Goal: Task Accomplishment & Management: Use online tool/utility

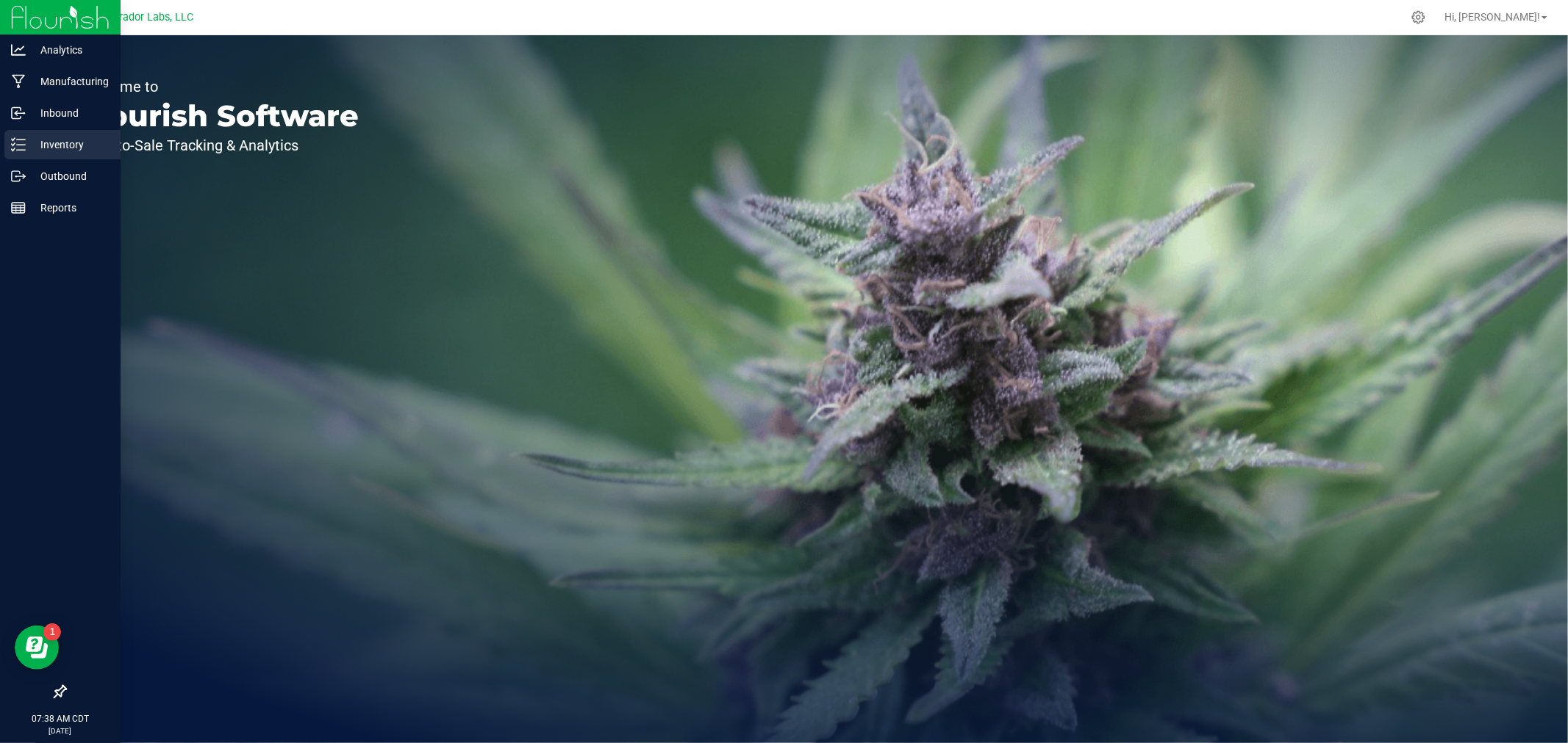
click at [38, 156] on div "Inventory" at bounding box center [63, 145] width 116 height 29
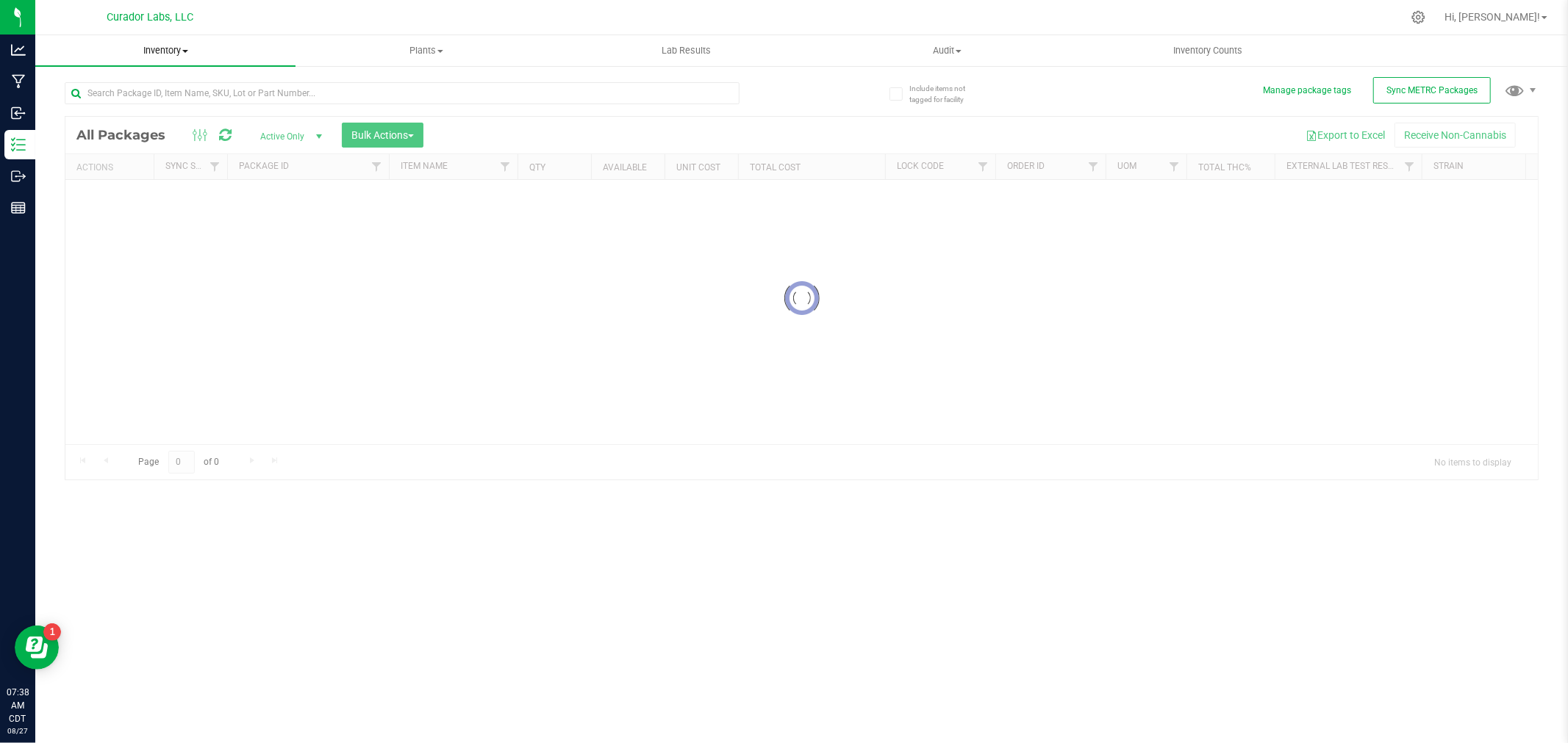
click at [182, 50] on span "Inventory" at bounding box center [165, 50] width 260 height 14
click at [122, 100] on span "All inventory" at bounding box center [84, 106] width 99 height 13
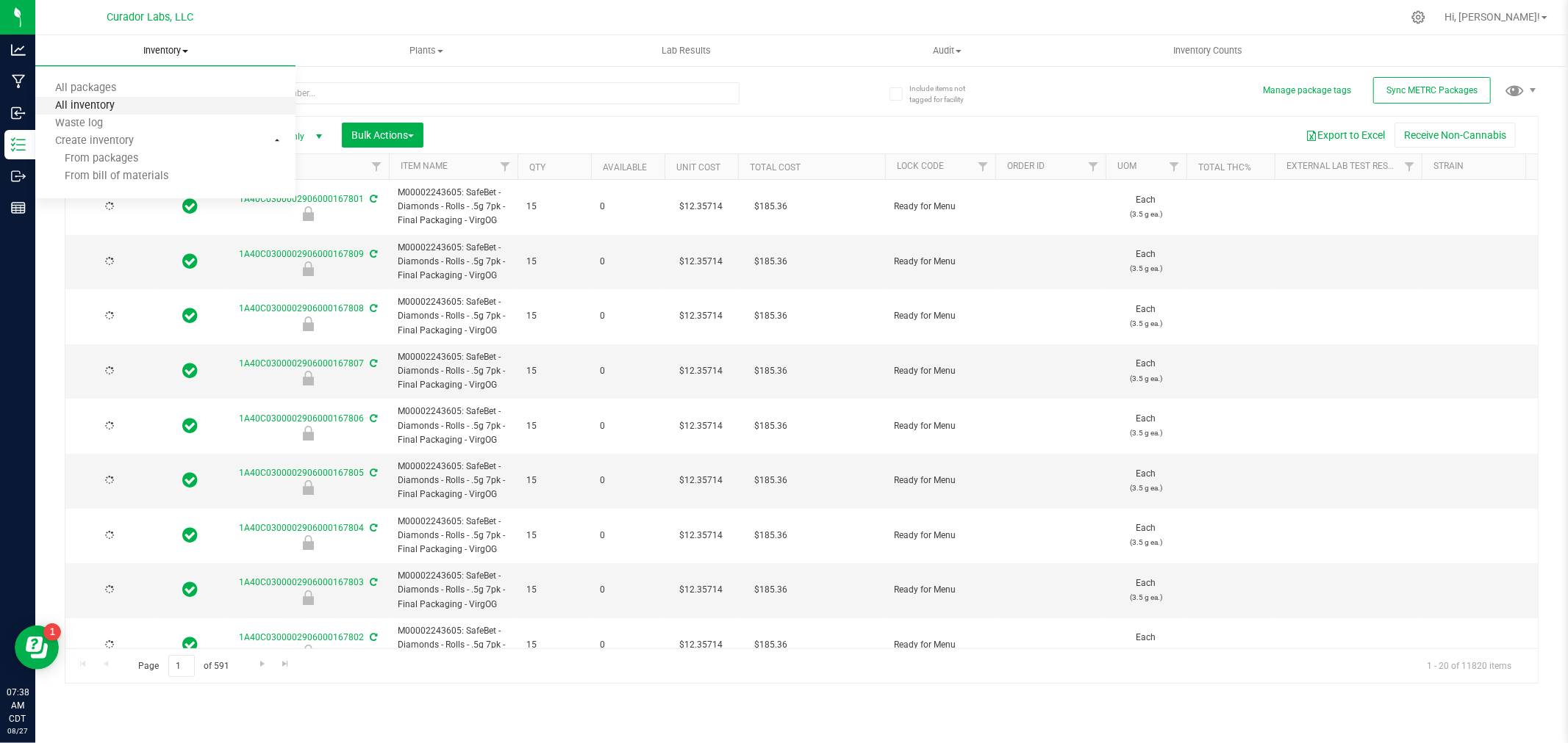
type input "[DATE]"
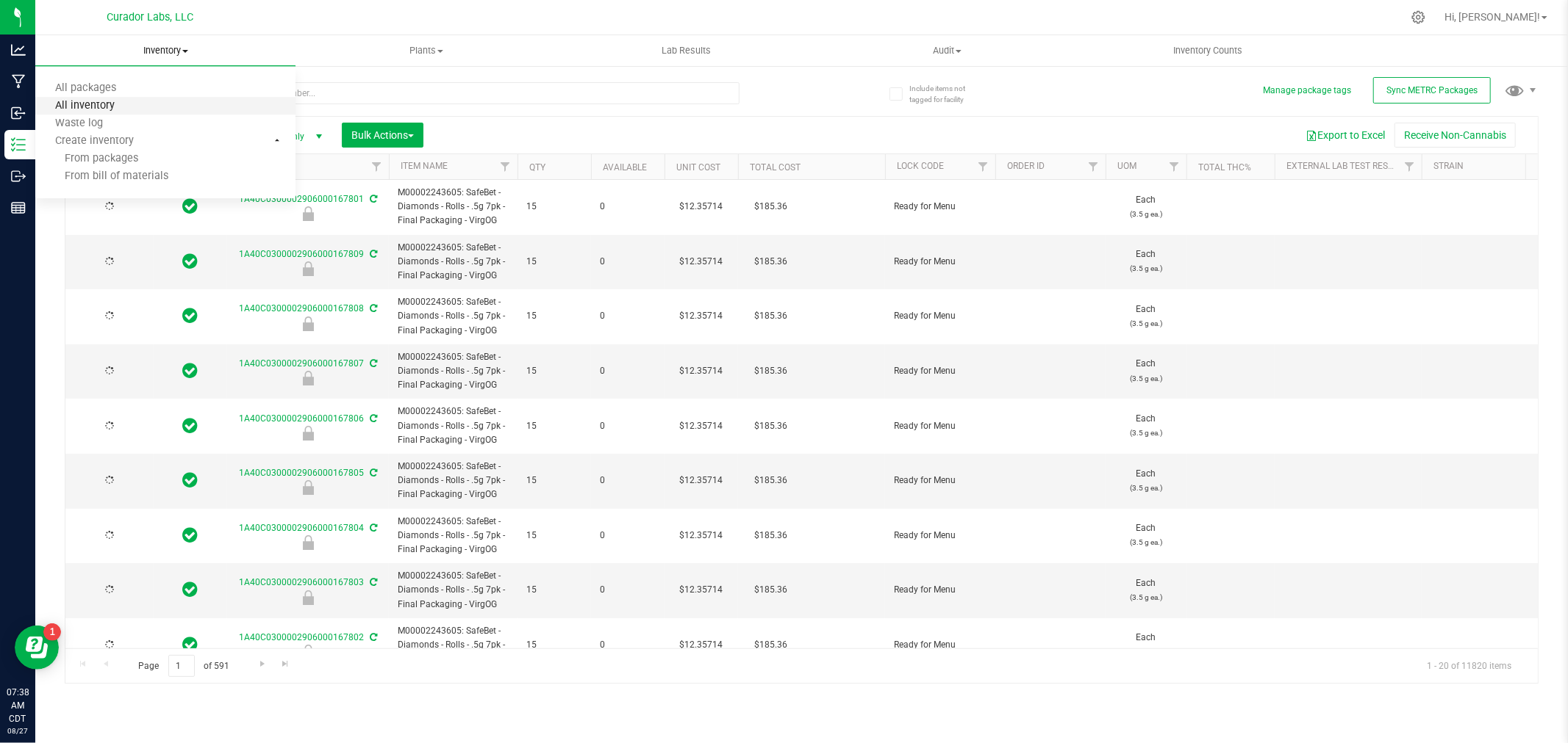
type input "[DATE]"
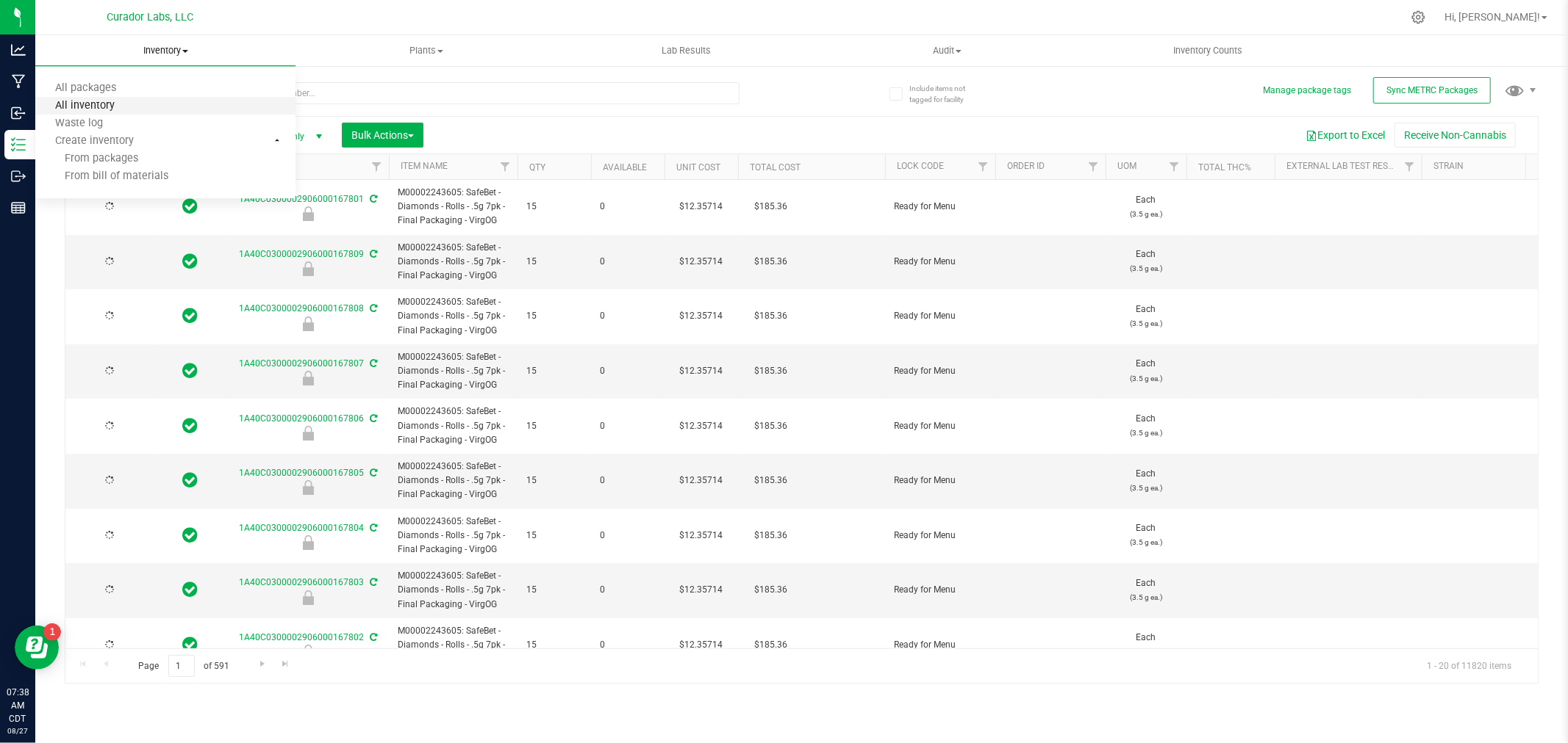
type input "[DATE]"
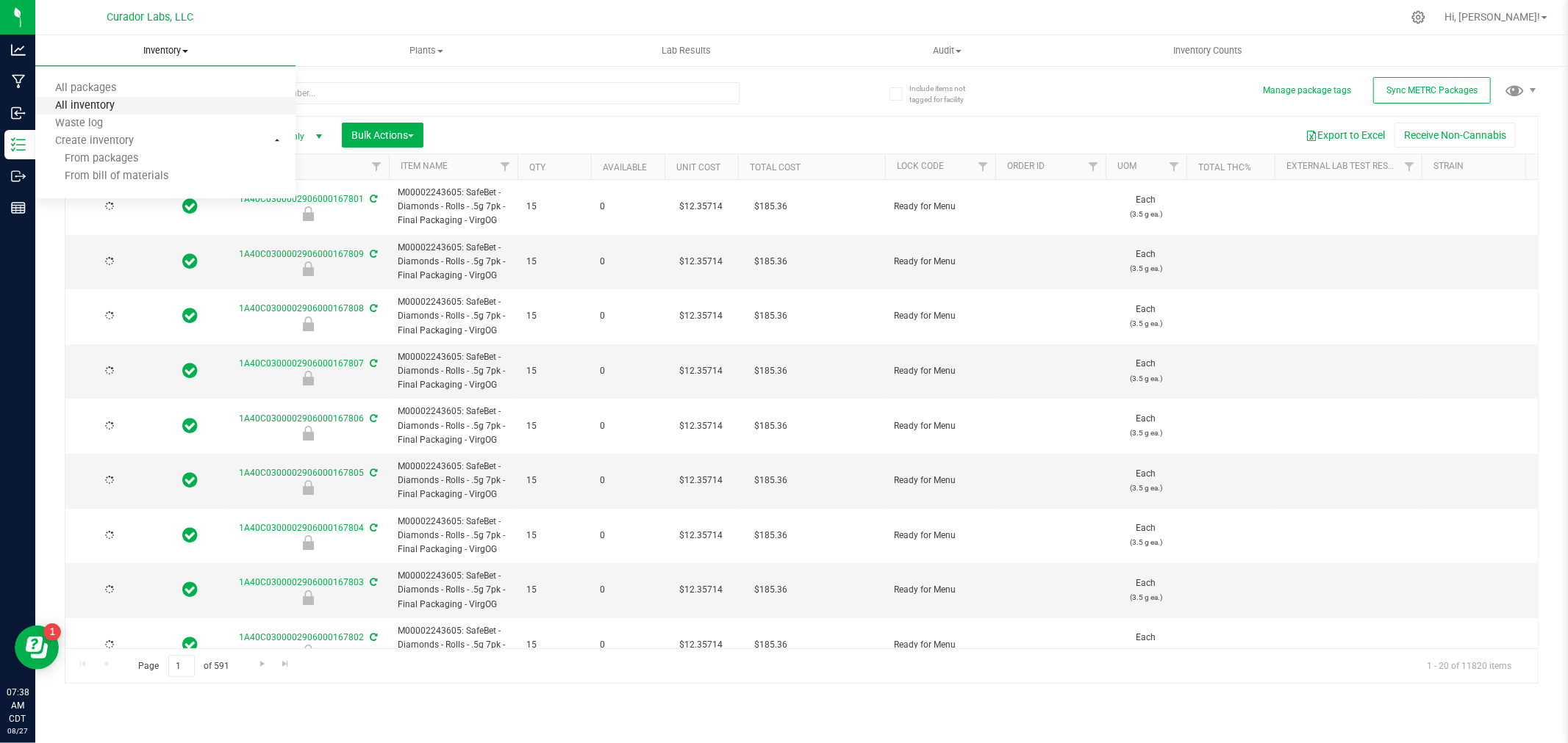
type input "[DATE]"
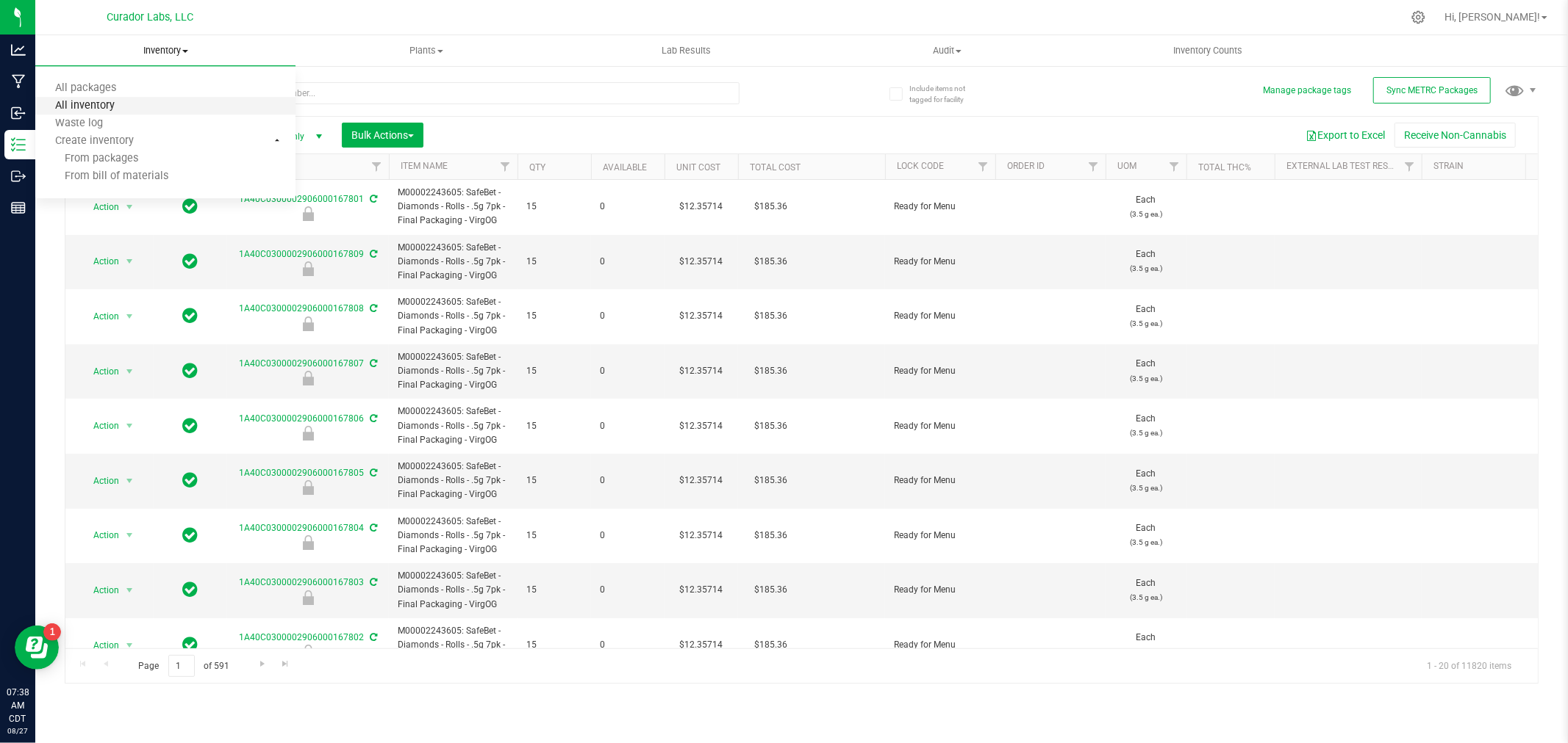
click at [122, 100] on span "All inventory" at bounding box center [84, 106] width 99 height 13
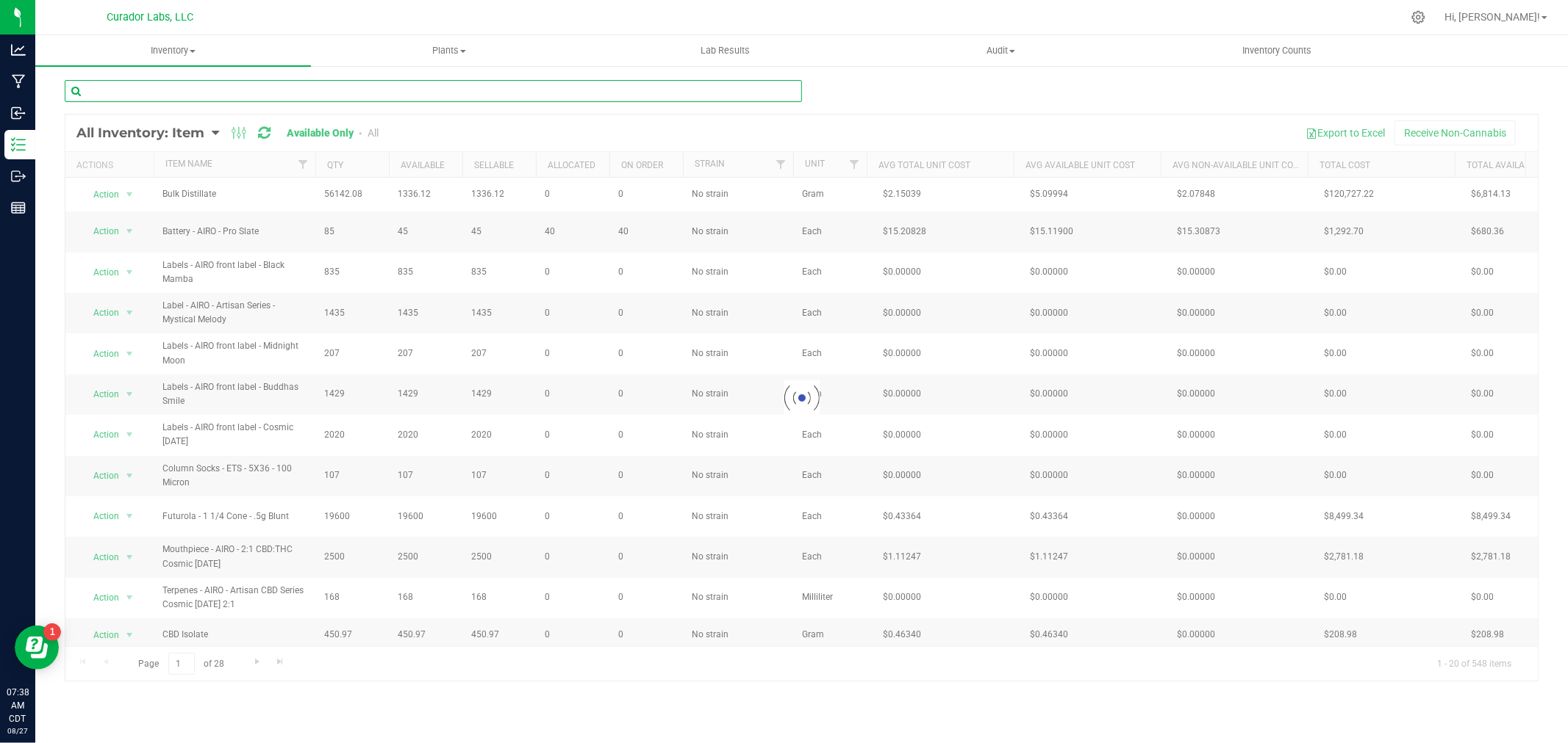
click at [141, 93] on input "text" at bounding box center [433, 91] width 737 height 22
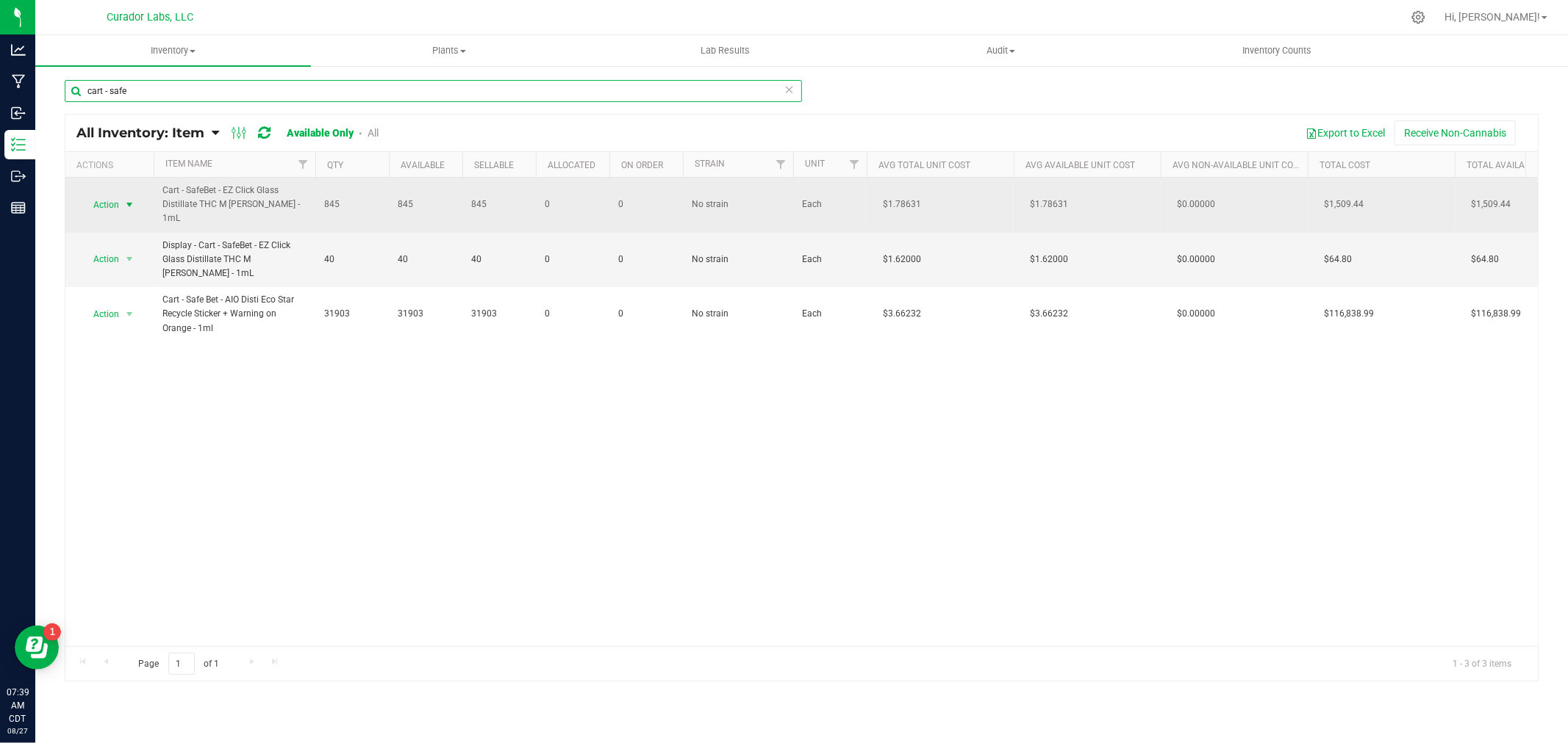
type input "cart - safe"
click at [119, 201] on span "Action" at bounding box center [100, 205] width 40 height 21
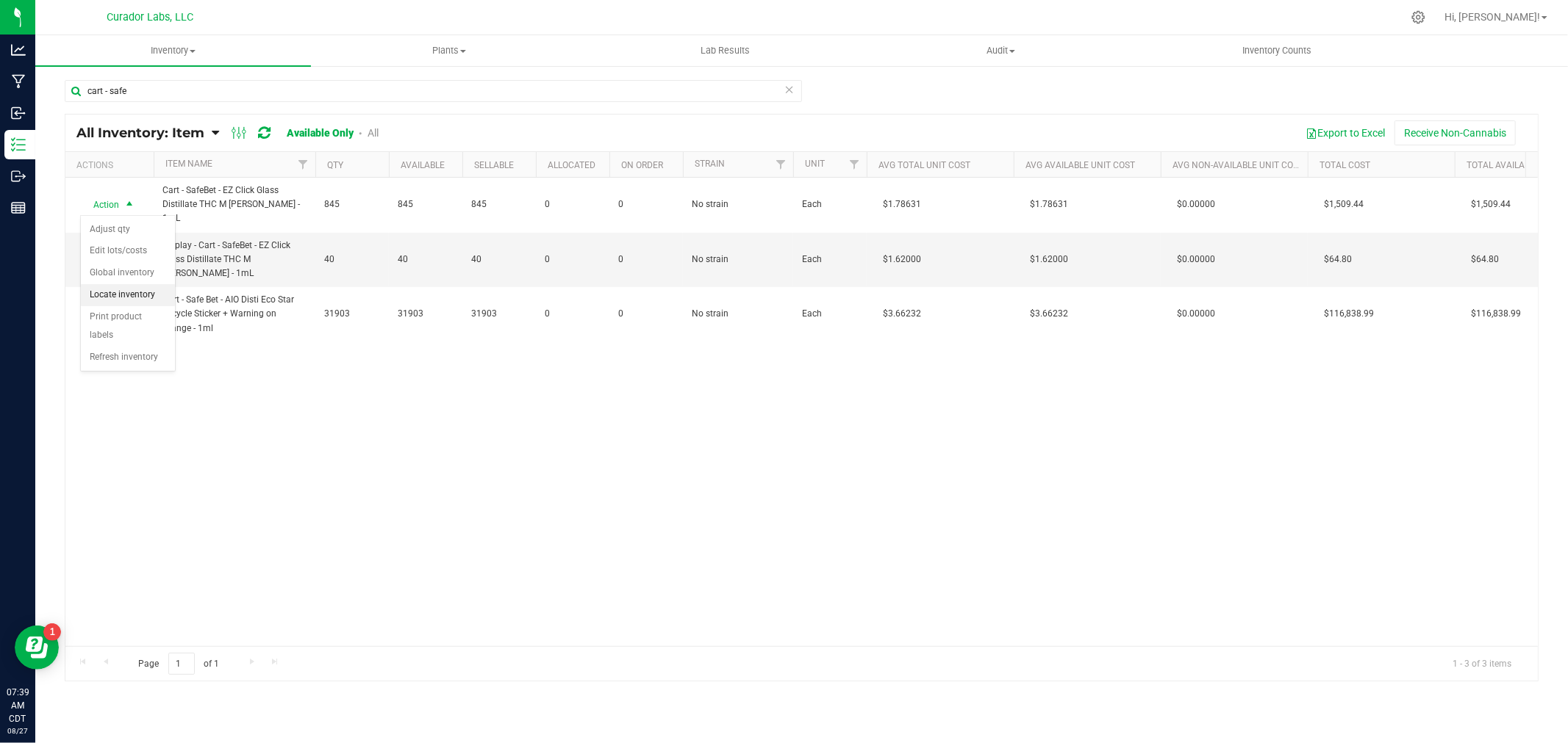
click at [114, 302] on li "Locate inventory" at bounding box center [128, 296] width 94 height 22
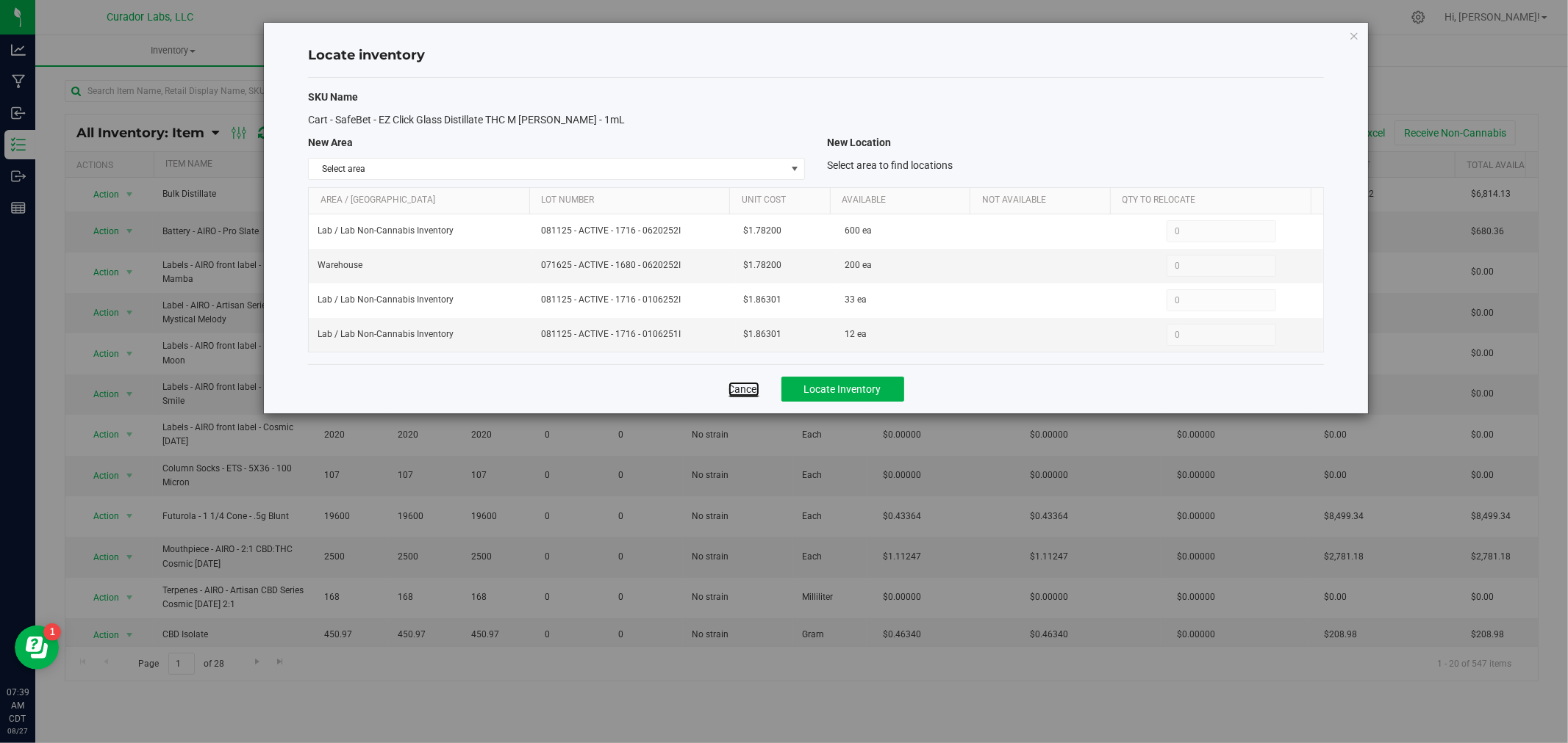
click at [743, 385] on link "Cancel" at bounding box center [743, 389] width 31 height 14
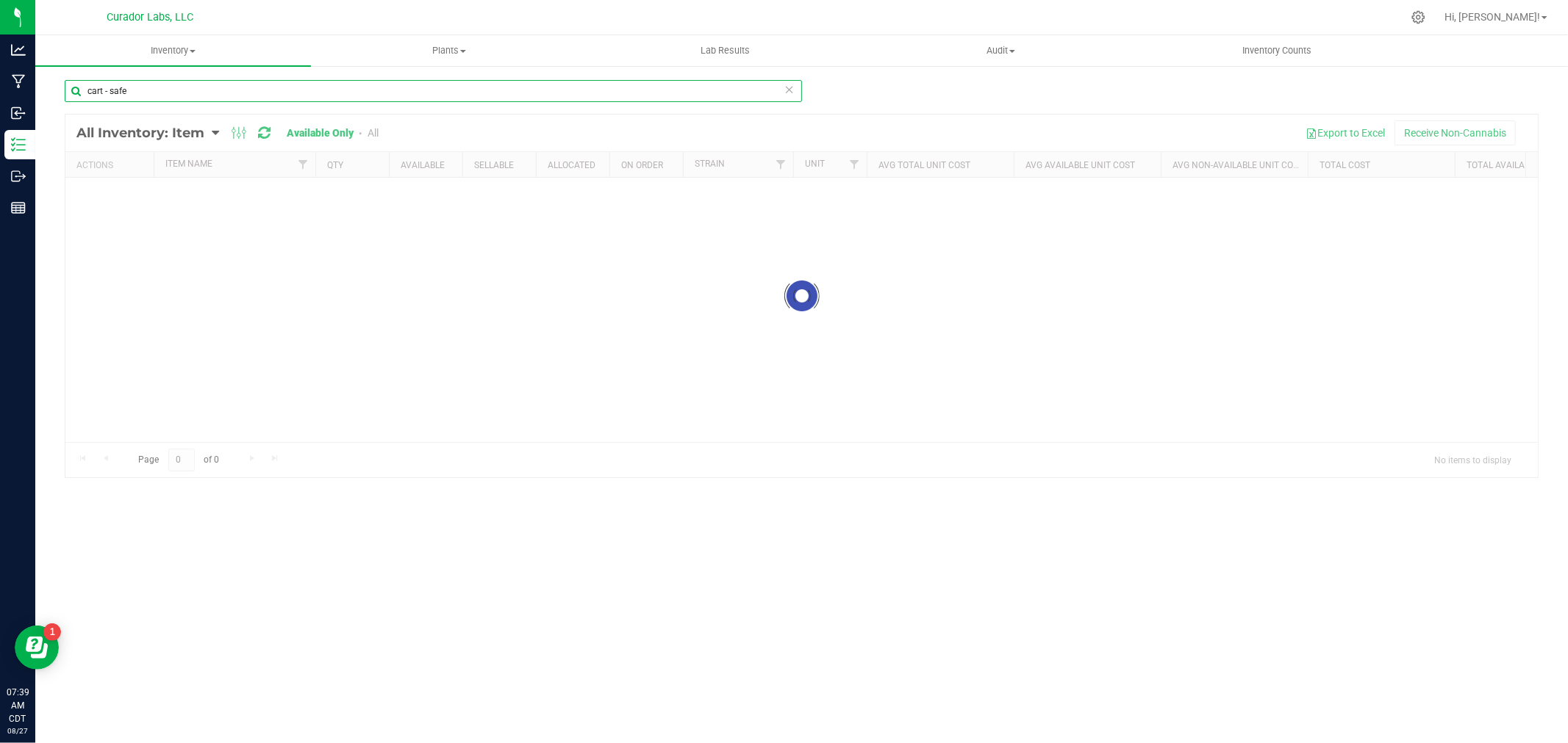
click at [243, 99] on input "cart - safe" at bounding box center [433, 91] width 737 height 22
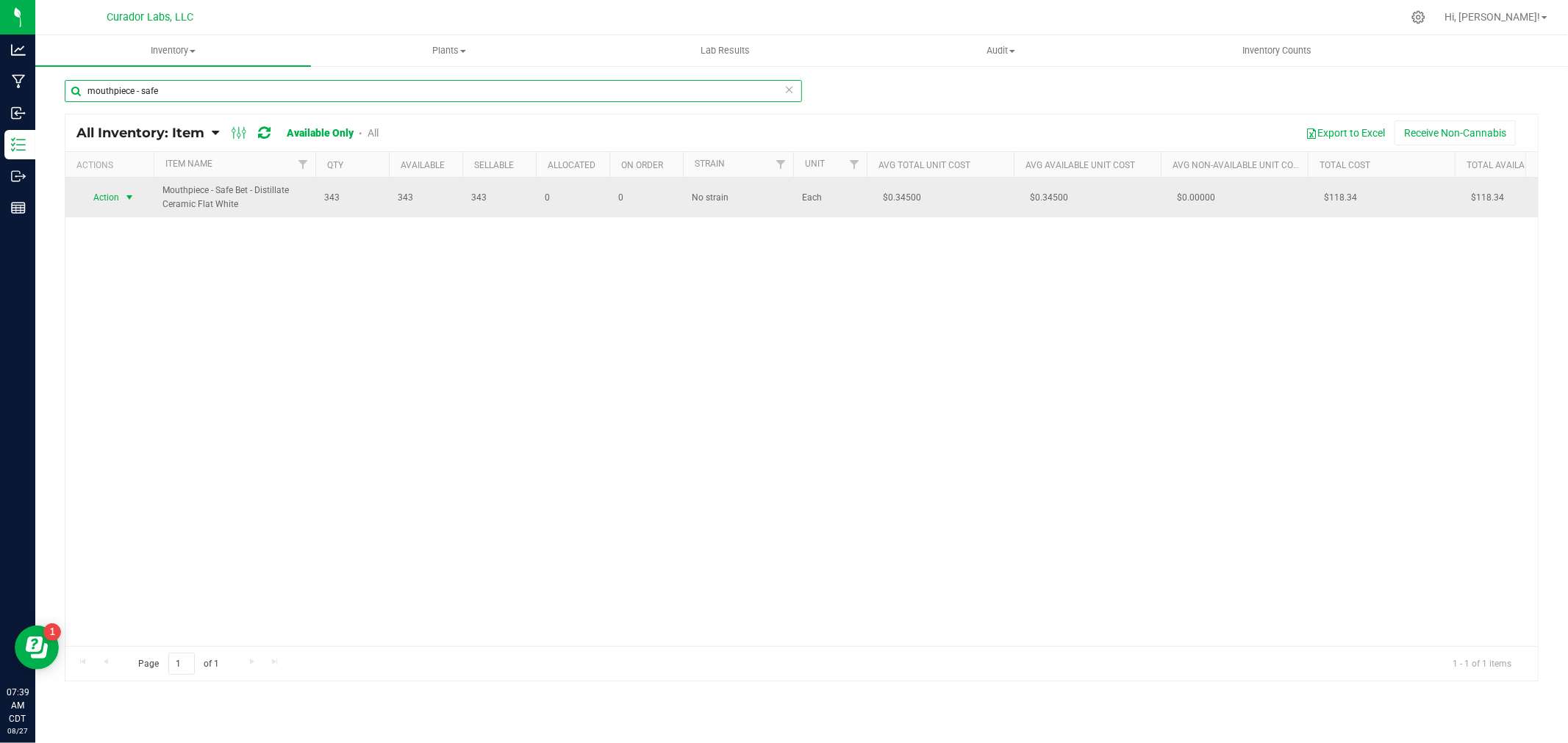
type input "mouthpiece - safe"
click at [111, 200] on span "Action" at bounding box center [100, 198] width 40 height 21
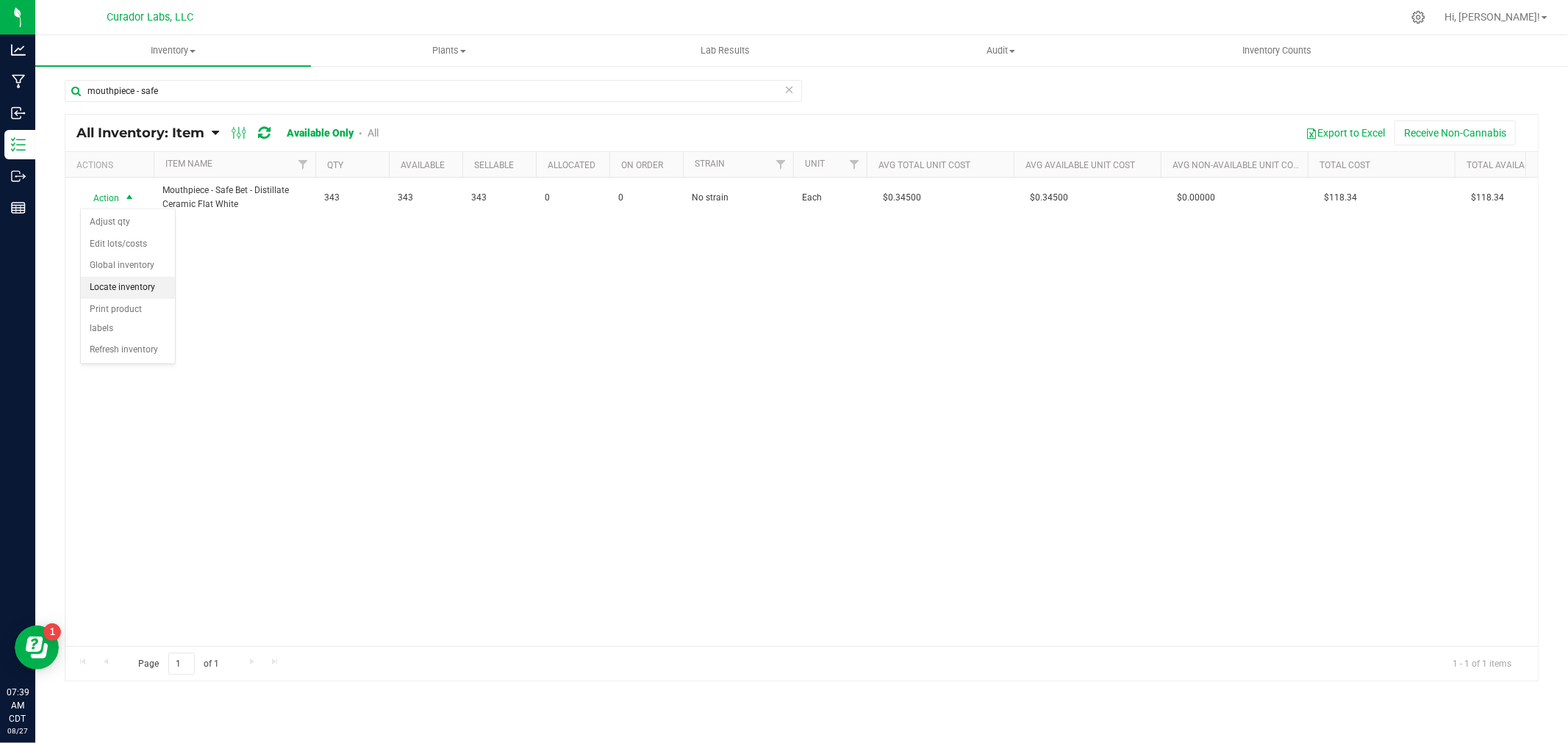
click at [118, 287] on li "Locate inventory" at bounding box center [128, 288] width 94 height 22
